Goal: Task Accomplishment & Management: Use online tool/utility

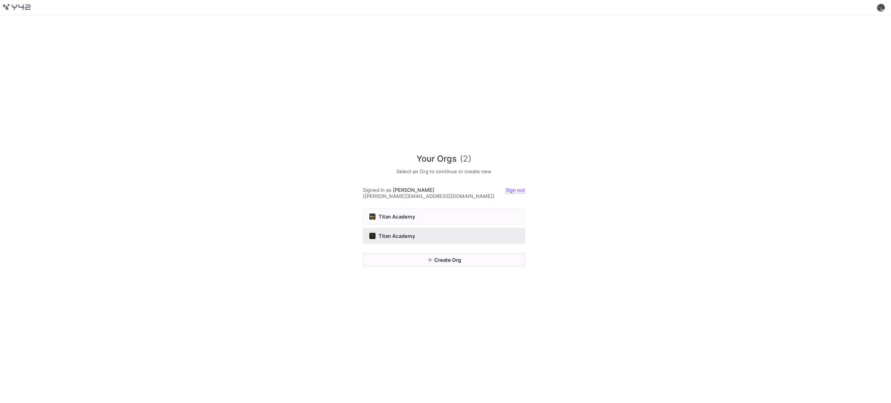
click at [456, 233] on div "Titan Academy" at bounding box center [443, 236] width 149 height 6
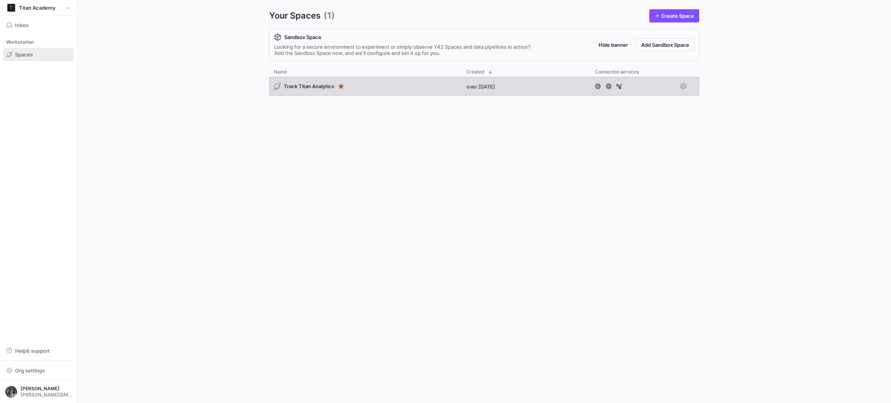
click at [417, 85] on div "Track Titan Analytics" at bounding box center [365, 86] width 193 height 19
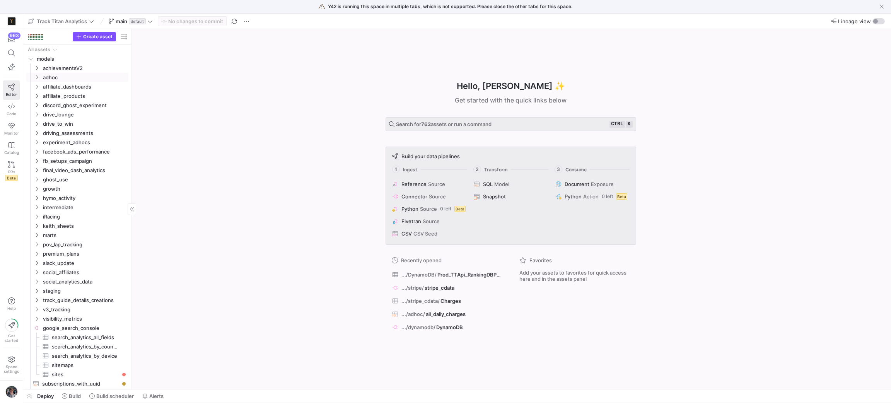
click at [45, 73] on link "adhoc" at bounding box center [77, 77] width 102 height 9
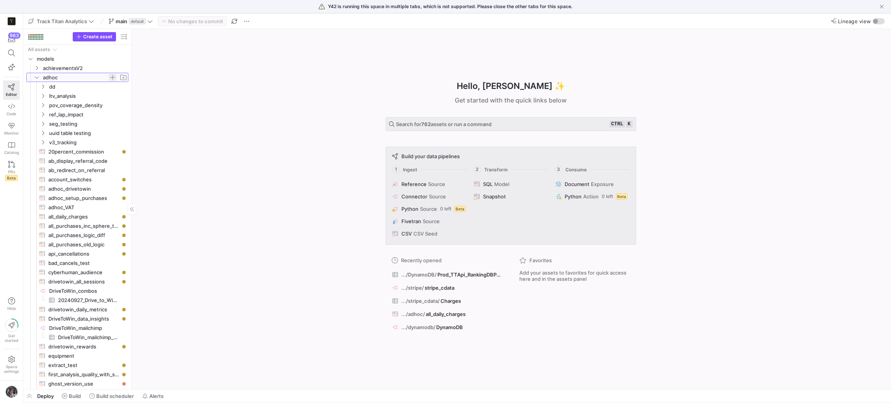
click at [112, 76] on span "button" at bounding box center [113, 77] width 8 height 8
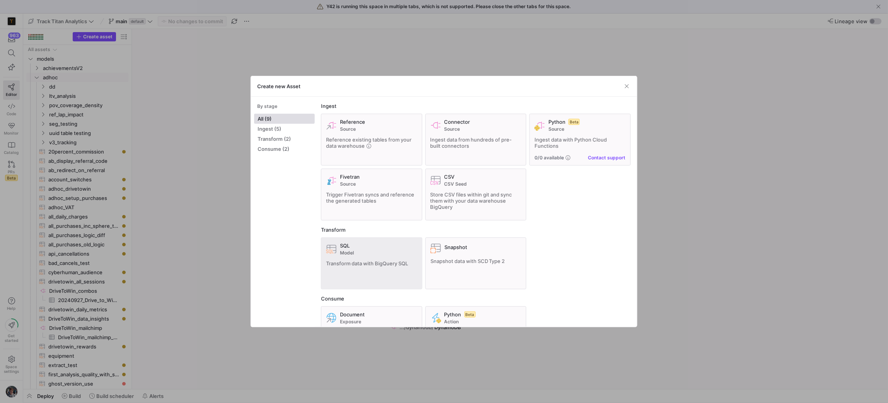
click at [395, 245] on div "SQL" at bounding box center [378, 246] width 77 height 6
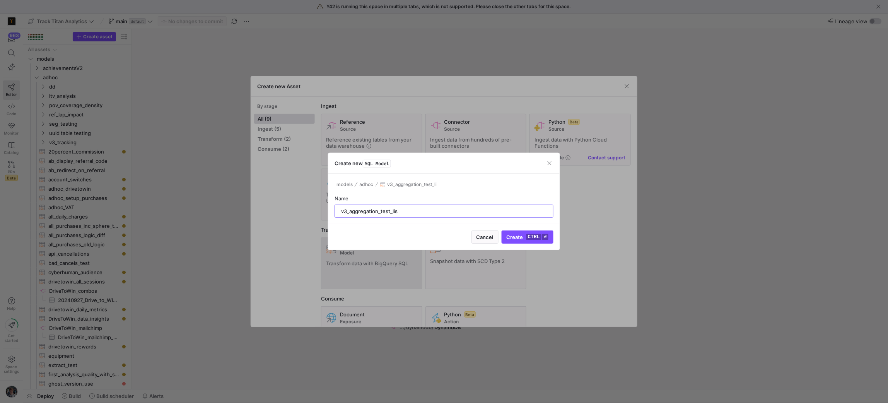
type input "v3_aggregation_test_list"
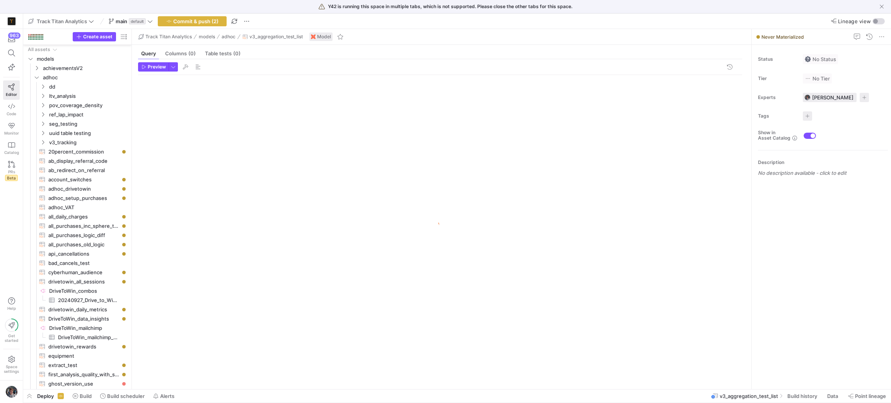
scroll to position [352, 0]
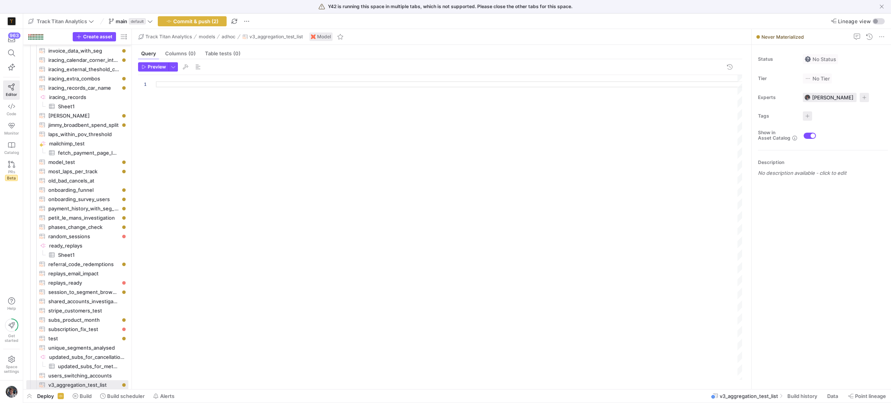
click at [248, 139] on div at bounding box center [449, 227] width 587 height 305
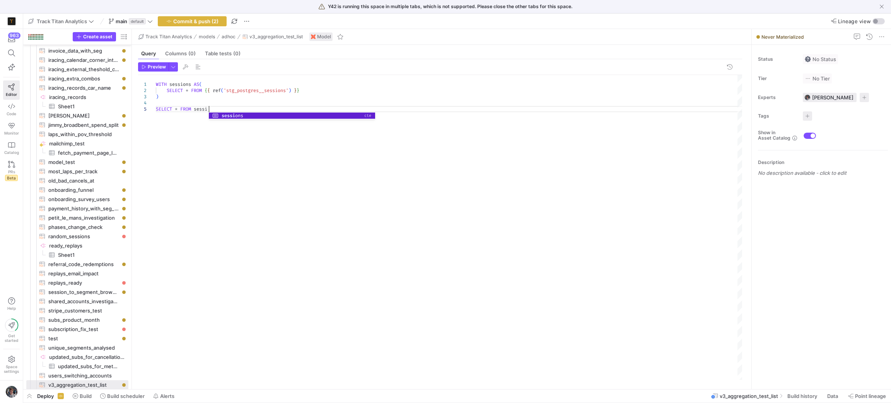
scroll to position [24, 60]
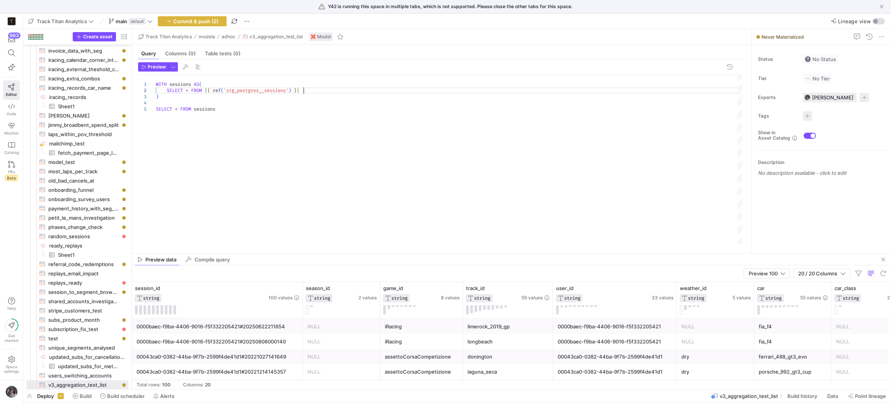
click at [330, 89] on div "WITH sessions AS ( SELECT * FROM { { ref ( 'stg_postgres__sessions' ) } } ) SEL…" at bounding box center [449, 159] width 587 height 169
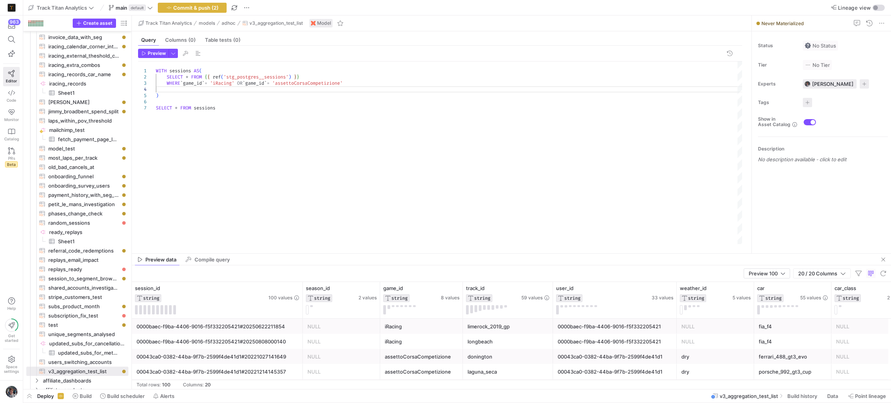
click at [383, 77] on div "WITH sessions AS ( SELECT * FROM { { ref ( 'stg_postgres__sessions' ) } } ) WHE…" at bounding box center [449, 152] width 587 height 183
click at [381, 84] on div "WITH sessions AS ( SELECT * FROM { { ref ( 'stg_postgres__sessions' ) } } ) WHE…" at bounding box center [449, 152] width 587 height 183
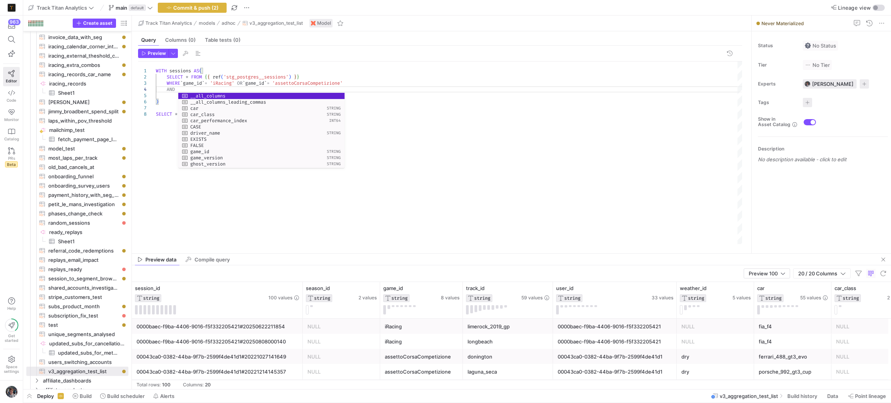
click at [568, 329] on div "0000baec-f9ba-4406-9016-f5f332205421" at bounding box center [615, 326] width 114 height 15
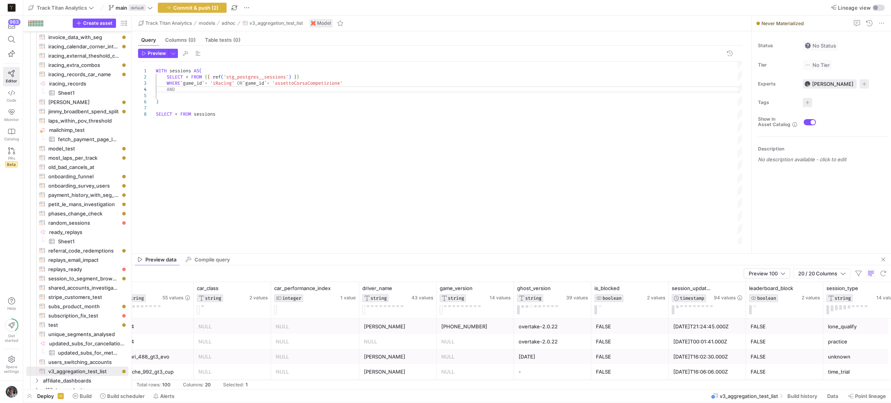
scroll to position [0, 696]
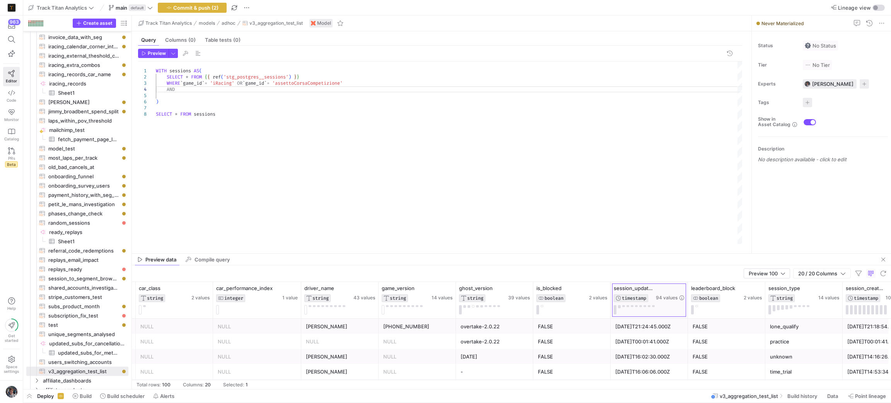
click at [687, 290] on div at bounding box center [687, 300] width 3 height 36
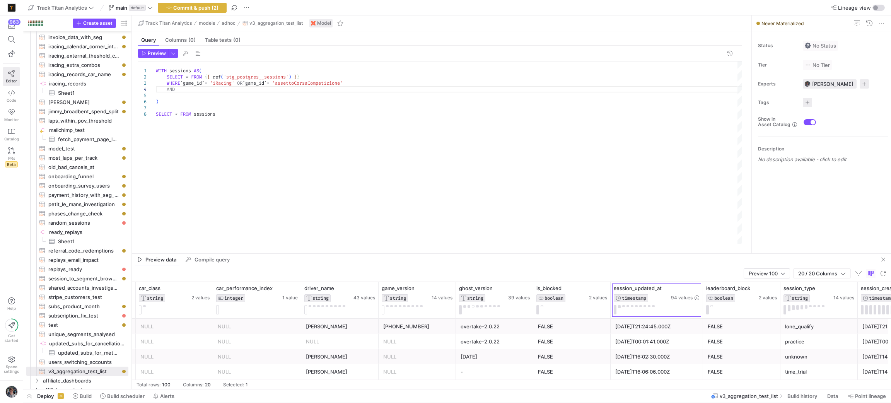
scroll to position [0, 975]
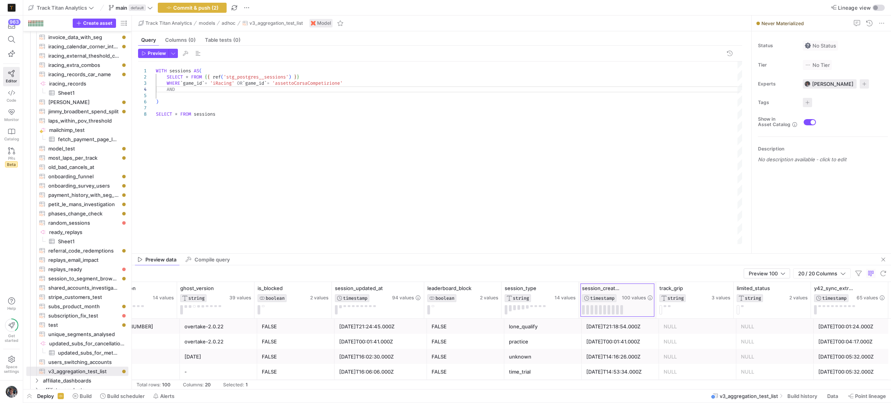
click at [655, 295] on div at bounding box center [655, 300] width 3 height 36
click at [193, 91] on div "WITH sessions AS ( SELECT * FROM { { ref ( 'stg_postgres__sessions' ) } } ) WHE…" at bounding box center [449, 152] width 587 height 183
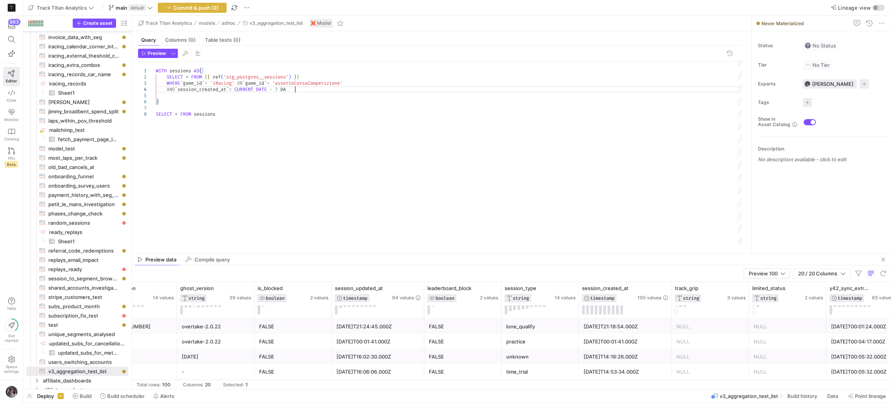
scroll to position [18, 143]
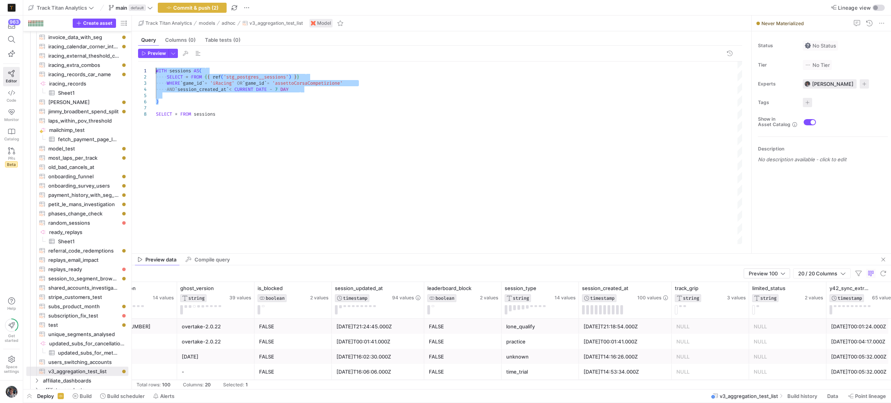
drag, startPoint x: 163, startPoint y: 103, endPoint x: 133, endPoint y: 71, distance: 43.8
click at [156, 71] on div "WITH sessions AS ( SELECT * FROM { { ref ( 'stg_postgres__sessions' ) } } ) WHE…" at bounding box center [449, 152] width 587 height 183
click at [223, 121] on div "WITH sessions AS ( SELECT * FROM { { ref ( 'stg_postgres__sessions' ) } } ) WHE…" at bounding box center [449, 152] width 587 height 183
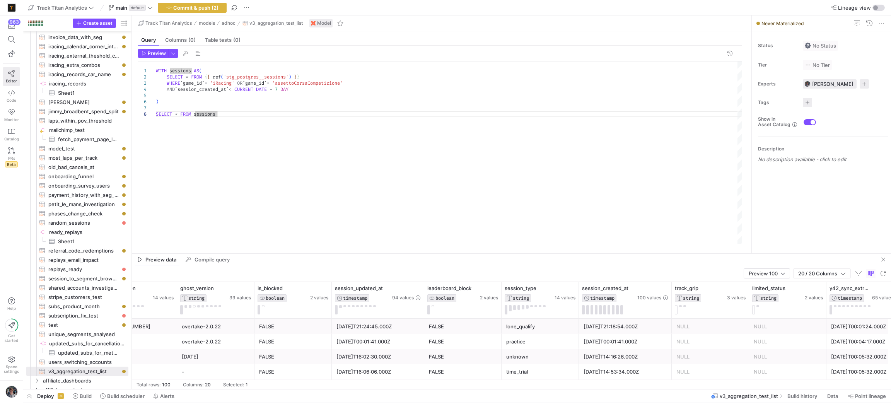
click at [212, 113] on div "WITH sessions AS ( SELECT * FROM { { ref ( 'stg_postgres__sessions' ) } } ) WHE…" at bounding box center [449, 152] width 587 height 183
click at [212, 110] on div "WITH sessions AS ( SELECT * FROM { { ref ( 'stg_postgres__sessions' ) } } ) WHE…" at bounding box center [449, 152] width 587 height 183
click at [340, 116] on div "WITH sessions AS ( SELECT * FROM { { ref ( 'stg_postgres__sessions' ) } } ) WHE…" at bounding box center [449, 152] width 587 height 183
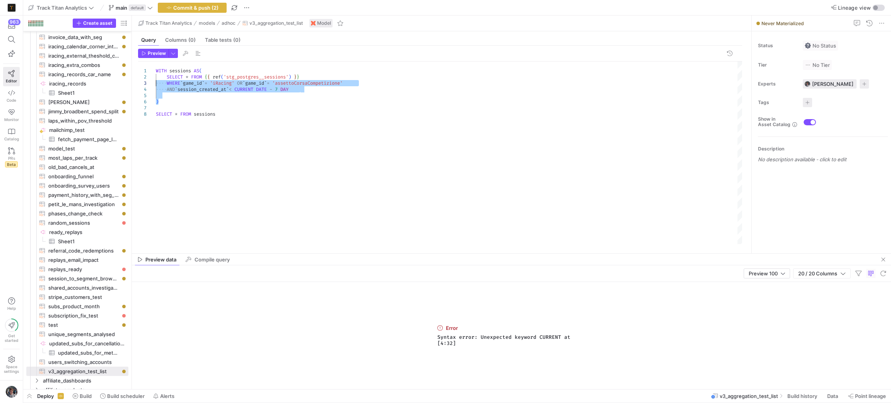
drag, startPoint x: 265, startPoint y: 102, endPoint x: 85, endPoint y: 87, distance: 180.9
click at [156, 85] on div "WITH sessions AS ( SELECT * FROM { { ref ( 'stg_postgres__sessions' ) } } ) WHE…" at bounding box center [449, 152] width 587 height 183
click at [324, 83] on div "WITH sessions AS ( SELECT * FROM { { ref ( 'stg_postgres__sessions' ) } } WHERE…" at bounding box center [449, 152] width 587 height 183
click at [324, 89] on div "WITH sessions AS ( SELECT * FROM { { ref ( 'stg_postgres__sessions' ) } } WHERE…" at bounding box center [449, 152] width 587 height 183
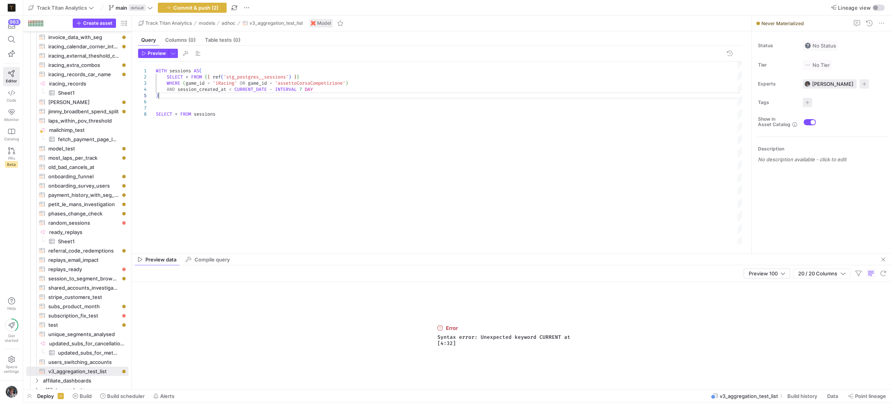
scroll to position [31, 2]
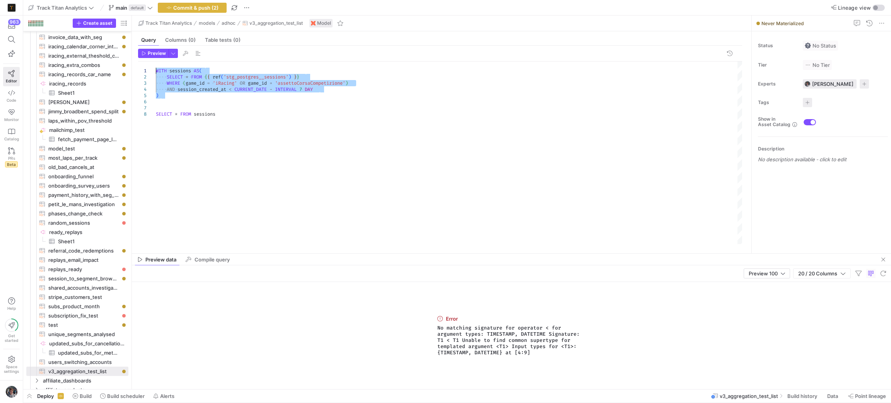
drag, startPoint x: 198, startPoint y: 99, endPoint x: 133, endPoint y: 73, distance: 70.0
click at [156, 73] on div "WITH sessions AS ( SELECT * FROM { { ref ( 'stg_postgres__sessions' ) } } WHERE…" at bounding box center [449, 152] width 587 height 183
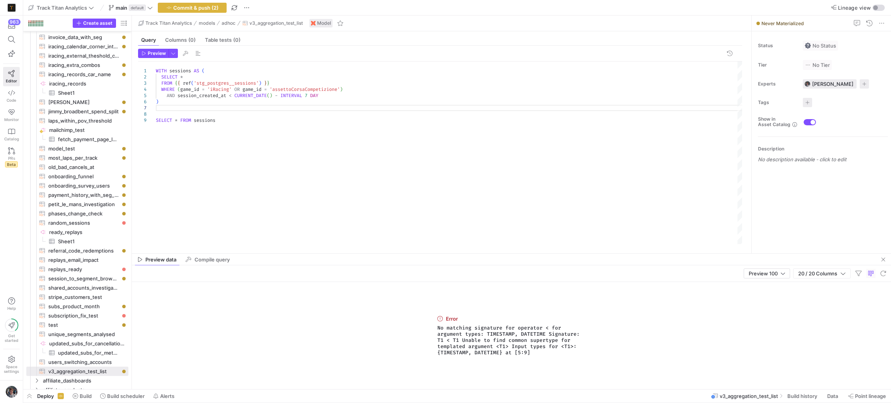
drag, startPoint x: 507, startPoint y: 352, endPoint x: 430, endPoint y: 312, distance: 86.5
click at [430, 312] on div "Error No matching signature for operator < for argument types: TIMESTAMP, DATET…" at bounding box center [511, 335] width 759 height 107
copy div "Error No matching signature for operator < for argument types: TIMESTAMP, DATET…"
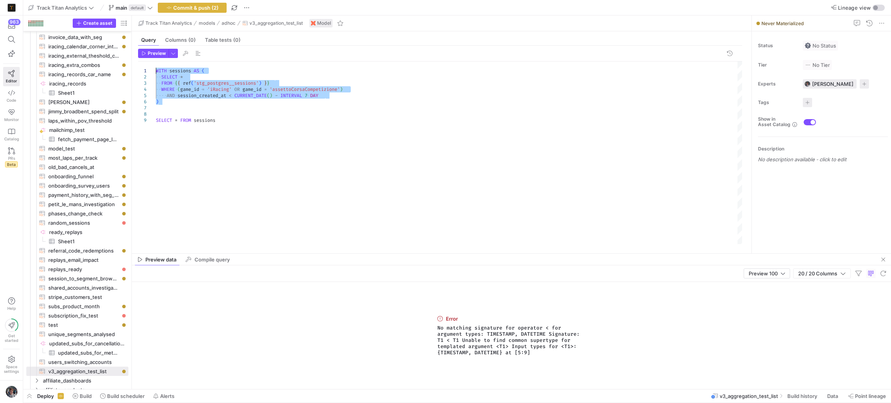
drag, startPoint x: 183, startPoint y: 102, endPoint x: 140, endPoint y: 72, distance: 52.2
click at [156, 72] on div "WITH sessions AS ( SELECT * FROM { { ref ( 'stg_postgres__sessions' ) } } ) WHE…" at bounding box center [449, 152] width 587 height 183
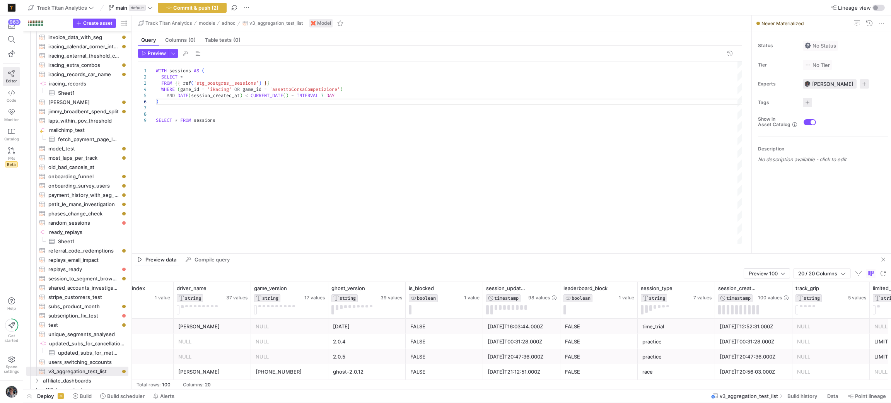
scroll to position [0, 812]
click at [403, 350] on div "2.0.5" at bounding box center [366, 356] width 77 height 15
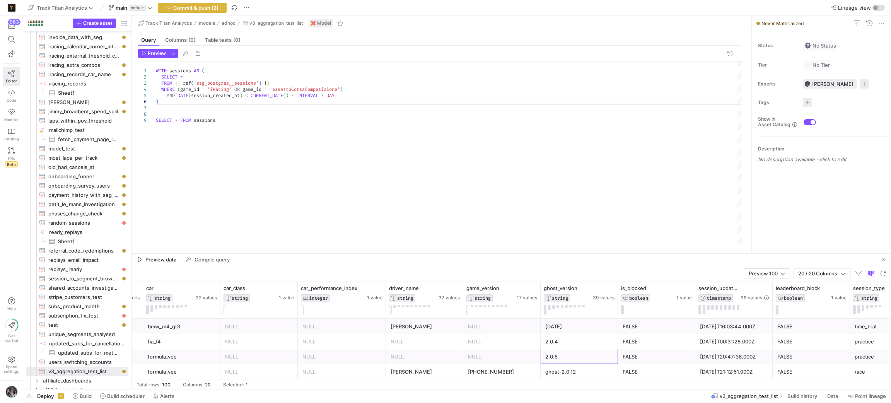
scroll to position [0, 467]
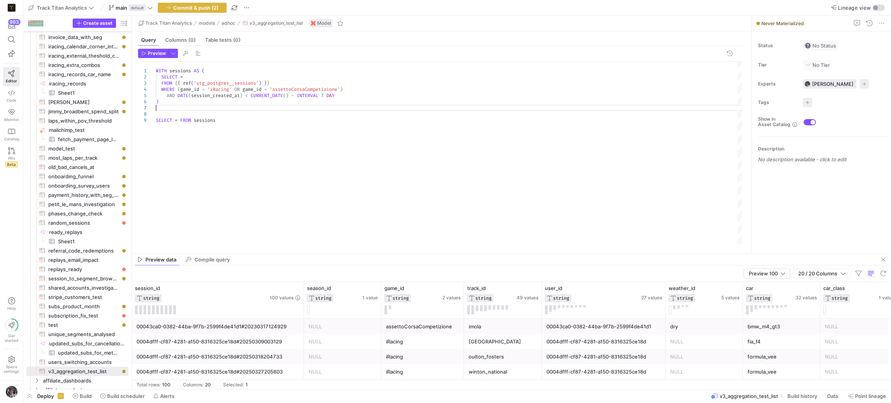
drag, startPoint x: 198, startPoint y: 106, endPoint x: 150, endPoint y: 111, distance: 47.4
click at [156, 111] on div "WITH sessions AS ( SELECT * FROM { { ref ( 'stg_postgres__sessions' ) } } ) WHE…" at bounding box center [449, 152] width 587 height 183
click at [210, 75] on div "WITH sessions AS ( SELECT * FROM { { ref ( 'stg_postgres__sessions' ) } } ) , W…" at bounding box center [449, 152] width 587 height 183
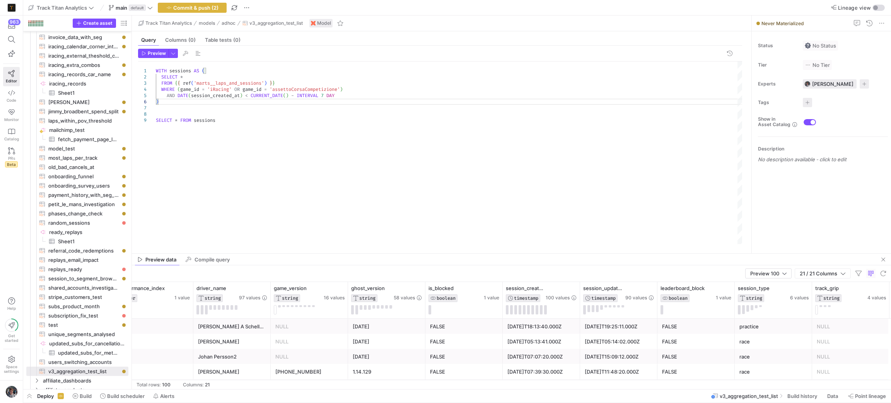
scroll to position [0, 831]
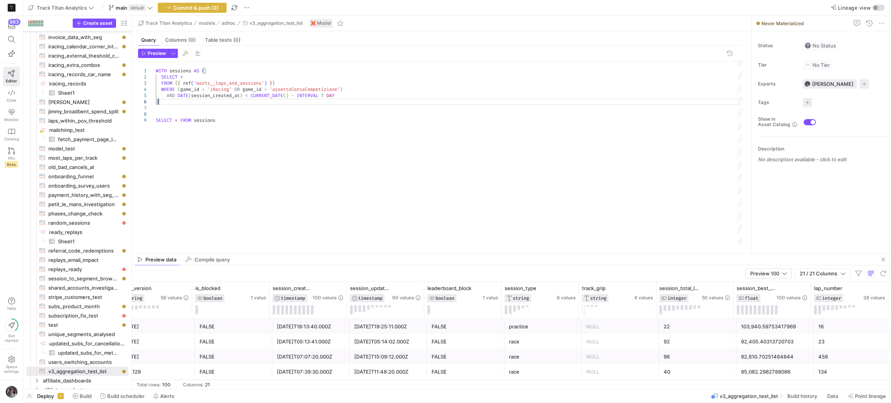
click at [354, 97] on div "WITH sessions AS ( SELECT * ) WHERE ( game_id = 'iRacing' OR game_id = 'assetto…" at bounding box center [449, 152] width 587 height 183
type textarea "WITH sessions AS ( SELECT * FROM {{ ref('marts__laps_and_sessions') }} WHERE (g…"
click at [569, 234] on div "WITH sessions AS ( SELECT * ) WHERE ( game_id = 'iRacing' OR game_id = 'assetto…" at bounding box center [449, 152] width 587 height 183
